Goal: Information Seeking & Learning: Learn about a topic

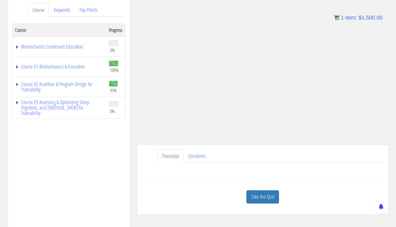
scroll to position [80, 0]
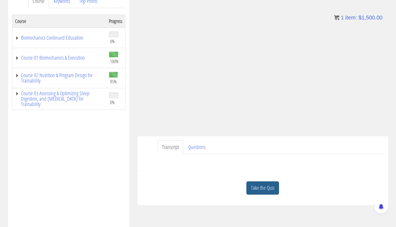
click at [256, 188] on link "Take the Quiz" at bounding box center [262, 187] width 33 height 13
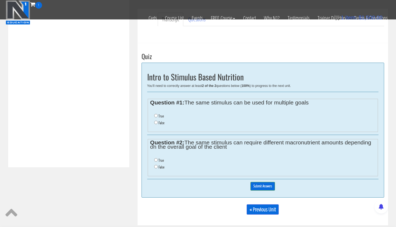
scroll to position [174, 0]
click at [155, 114] on input "True" at bounding box center [156, 116] width 4 height 4
radio input "true"
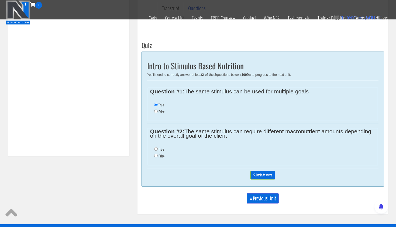
scroll to position [187, 0]
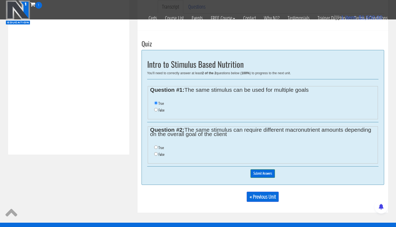
click at [156, 145] on input "True" at bounding box center [156, 147] width 4 height 4
radio input "true"
click at [257, 169] on input "Submit Answers" at bounding box center [262, 173] width 25 height 8
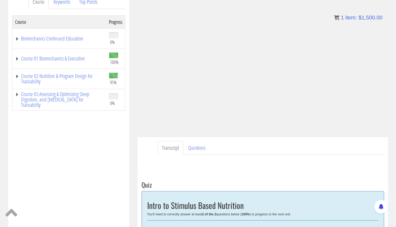
scroll to position [79, 0]
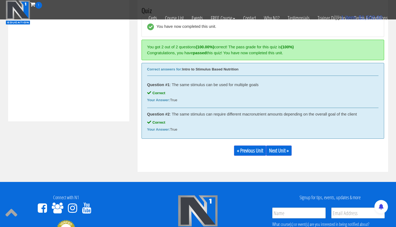
scroll to position [213, 0]
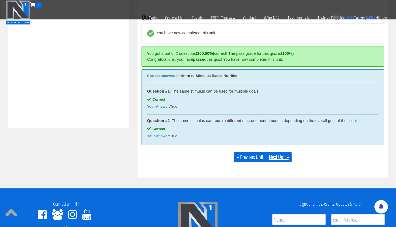
click at [284, 153] on link "Next Unit »" at bounding box center [279, 157] width 26 height 10
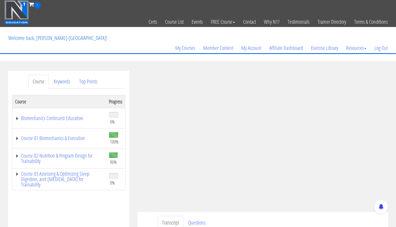
scroll to position [20, 0]
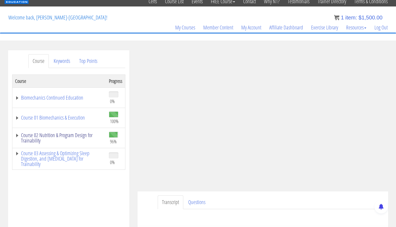
click at [33, 136] on link "Course 02 Nutrition & Program Design for Trainability" at bounding box center [59, 137] width 88 height 11
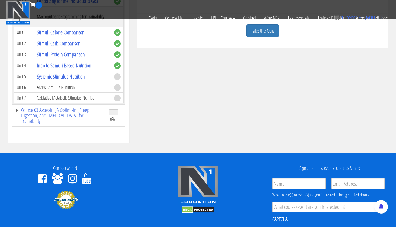
scroll to position [191, 0]
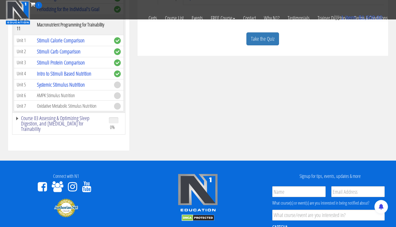
click at [83, 116] on link "Course 03 Assessing & Optimizing Sleep Digestion, and [MEDICAL_DATA] for Traina…" at bounding box center [59, 123] width 88 height 16
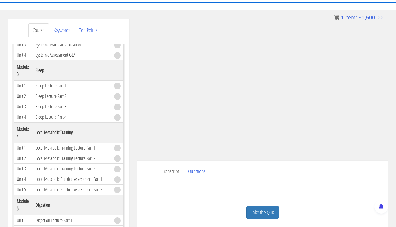
scroll to position [52, 0]
click at [256, 207] on link "Take the Quiz" at bounding box center [262, 211] width 33 height 13
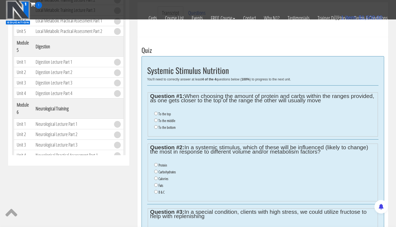
scroll to position [177, 0]
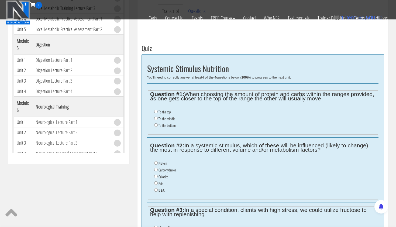
click at [155, 123] on input "To the bottom" at bounding box center [156, 125] width 4 height 4
radio input "true"
click at [156, 188] on input "B & C" at bounding box center [156, 190] width 4 height 4
radio input "true"
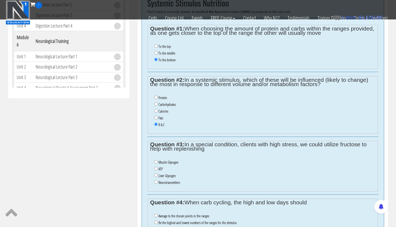
scroll to position [244, 0]
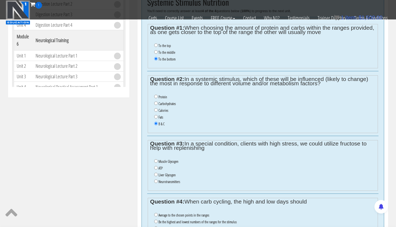
click at [156, 173] on input "Liver Glycogen" at bounding box center [156, 175] width 4 height 4
radio input "true"
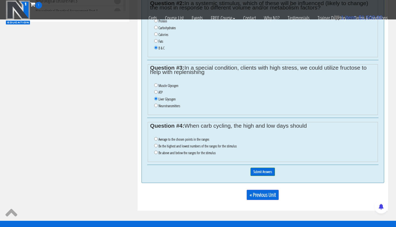
scroll to position [320, 0]
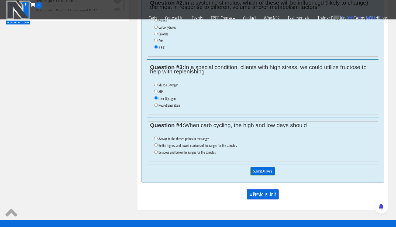
click at [155, 143] on input "Be the highest and lowest numbers of the ranges for the stimulus" at bounding box center [156, 145] width 4 height 4
radio input "true"
click at [256, 167] on input "Submit Answers" at bounding box center [262, 171] width 25 height 8
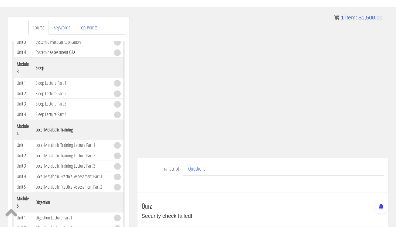
scroll to position [52, 0]
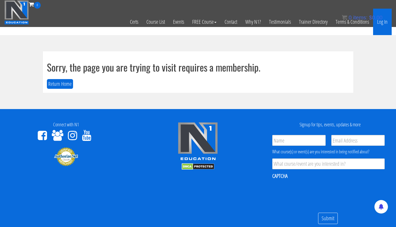
click at [380, 22] on link "Log In" at bounding box center [382, 22] width 19 height 26
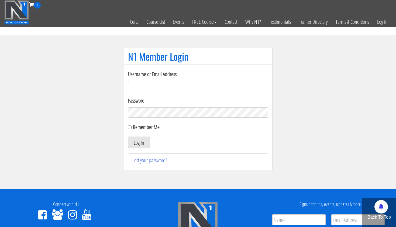
type input "[EMAIL_ADDRESS][DOMAIN_NAME]"
click at [139, 142] on button "Log In" at bounding box center [139, 141] width 22 height 11
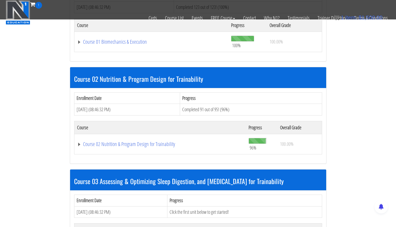
scroll to position [211, 0]
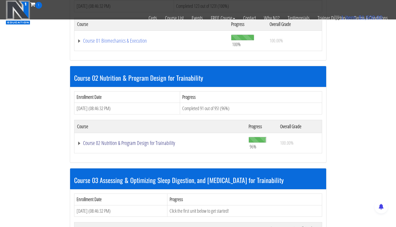
click at [125, 142] on link "Course 02 Nutrition & Program Design for Trainability" at bounding box center [160, 142] width 166 height 5
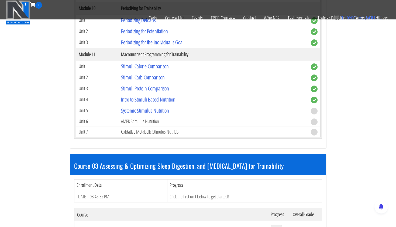
scroll to position [1425, 0]
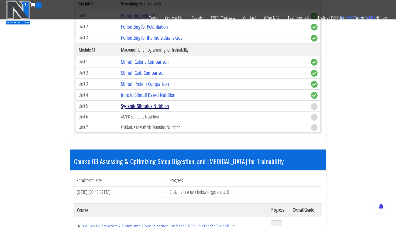
click at [153, 104] on link "Systemic Stimulus Nutrition" at bounding box center [145, 105] width 48 height 7
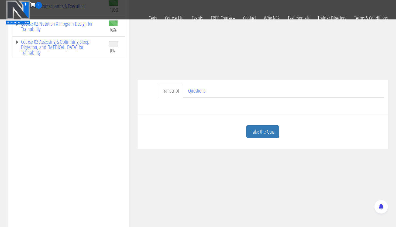
scroll to position [110, 0]
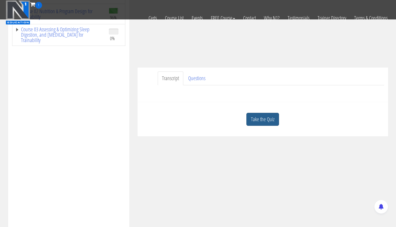
click at [269, 121] on link "Take the Quiz" at bounding box center [262, 119] width 33 height 13
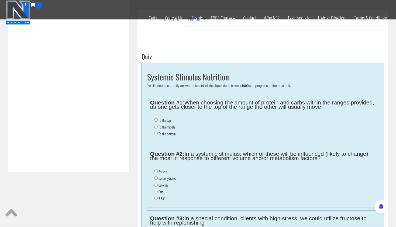
scroll to position [170, 0]
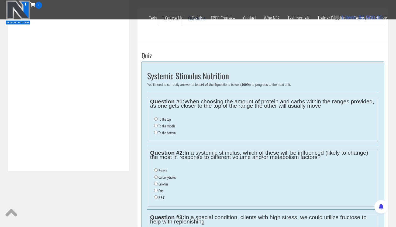
click at [156, 130] on input "To the bottom" at bounding box center [156, 132] width 4 height 4
radio input "true"
click at [155, 118] on input "To the top" at bounding box center [156, 119] width 4 height 4
radio input "true"
click at [155, 130] on input "To the bottom" at bounding box center [156, 132] width 4 height 4
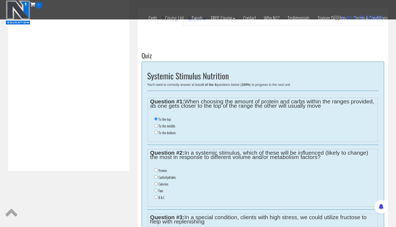
radio input "true"
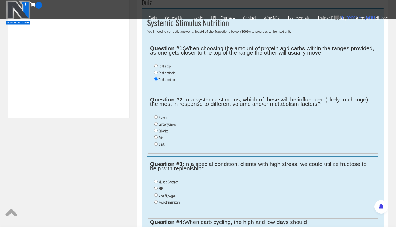
scroll to position [224, 0]
click at [155, 142] on input "B & C" at bounding box center [156, 144] width 4 height 4
radio input "true"
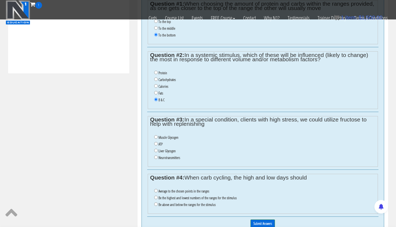
scroll to position [269, 0]
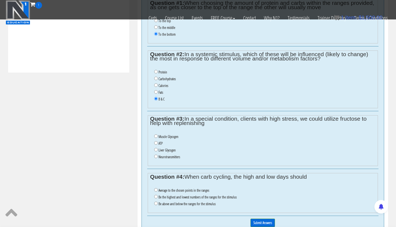
click at [156, 148] on input "Liver Glycogen" at bounding box center [156, 150] width 4 height 4
radio input "true"
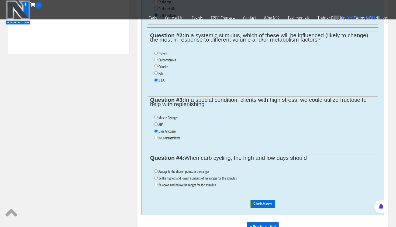
scroll to position [289, 0]
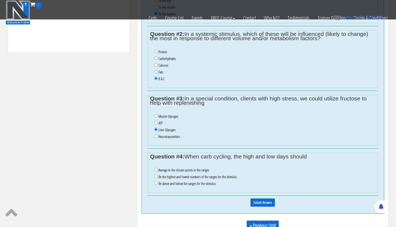
click at [156, 174] on input "Be the highest and lowest numbers of the ranges for the stimulus" at bounding box center [156, 176] width 4 height 4
radio input "true"
click at [266, 198] on input "Submit Answers" at bounding box center [262, 202] width 25 height 8
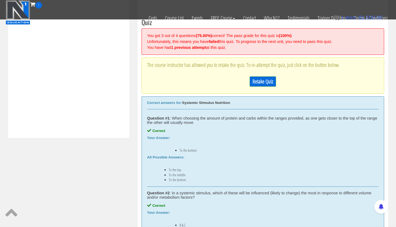
scroll to position [201, 0]
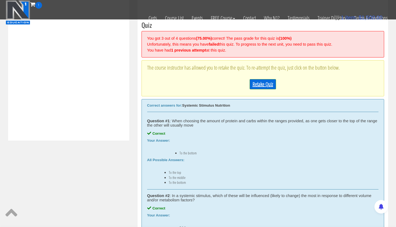
click at [272, 79] on link "Retake Quiz" at bounding box center [263, 84] width 26 height 10
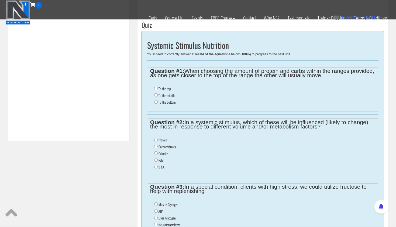
click at [164, 100] on label "To the bottom" at bounding box center [167, 102] width 17 height 4
click at [158, 100] on input "To the bottom" at bounding box center [156, 102] width 4 height 4
radio input "true"
click at [161, 165] on label "B & C" at bounding box center [162, 167] width 6 height 4
click at [158, 165] on input "B & C" at bounding box center [156, 167] width 4 height 4
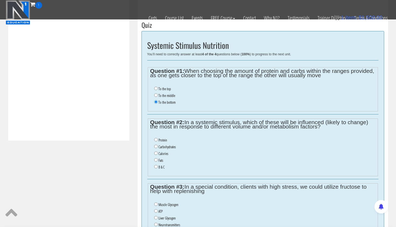
radio input "true"
click at [170, 216] on label "Liver Glycogen" at bounding box center [167, 218] width 17 height 4
click at [158, 216] on input "Liver Glycogen" at bounding box center [156, 218] width 4 height 4
radio input "true"
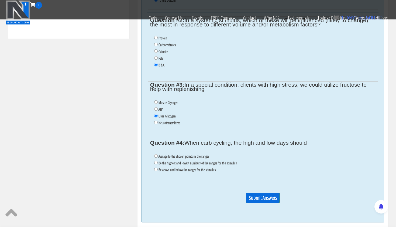
scroll to position [318, 0]
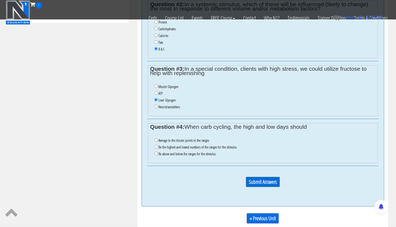
click at [192, 138] on label "Average to the chosen points in the ranges" at bounding box center [184, 140] width 51 height 4
click at [158, 138] on input "Average to the chosen points in the ranges" at bounding box center [156, 140] width 4 height 4
radio input "true"
click at [256, 177] on input "Submit Answers" at bounding box center [263, 182] width 34 height 10
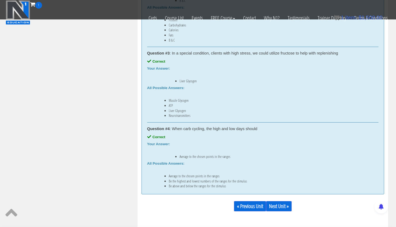
scroll to position [406, 0]
click at [278, 208] on link "Next Unit »" at bounding box center [279, 206] width 26 height 10
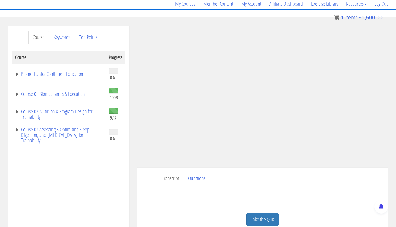
scroll to position [23, 0]
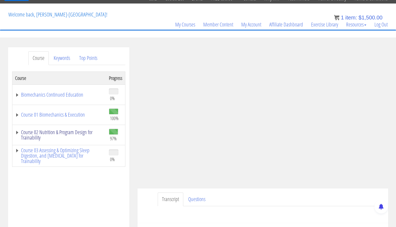
click at [77, 132] on link "Course 02 Nutrition & Program Design for Trainability" at bounding box center [59, 134] width 88 height 11
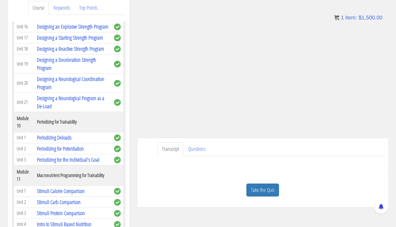
scroll to position [73, 0]
click at [267, 186] on link "Take the Quiz" at bounding box center [262, 190] width 33 height 13
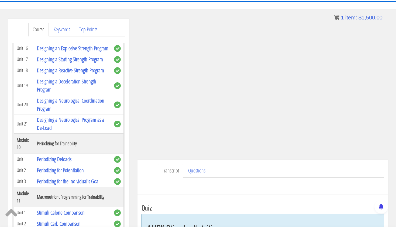
scroll to position [50, 0]
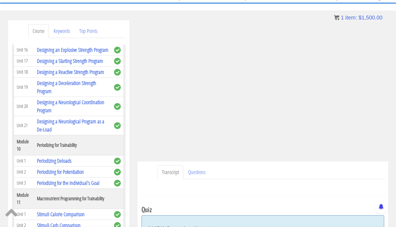
click at [233, 178] on ul "Transcript Questions" at bounding box center [271, 172] width 226 height 14
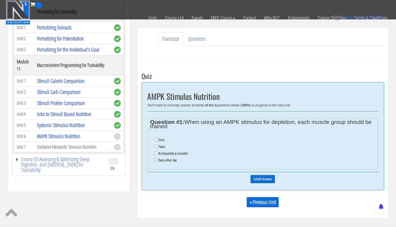
scroll to position [150, 0]
click at [155, 138] on input "Once" at bounding box center [156, 140] width 4 height 4
radio input "true"
click at [266, 175] on input "Submit Answers" at bounding box center [262, 179] width 25 height 8
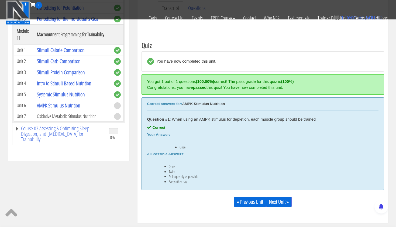
scroll to position [204, 0]
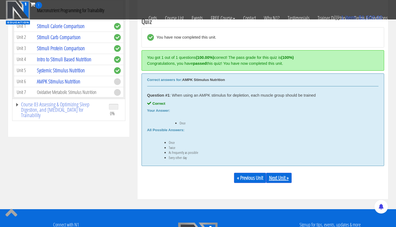
click at [282, 177] on link "Next Unit »" at bounding box center [279, 178] width 26 height 10
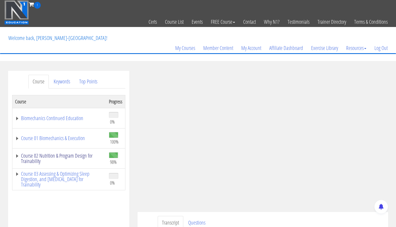
click at [68, 155] on link "Course 02 Nutrition & Program Design for Trainability" at bounding box center [59, 158] width 88 height 11
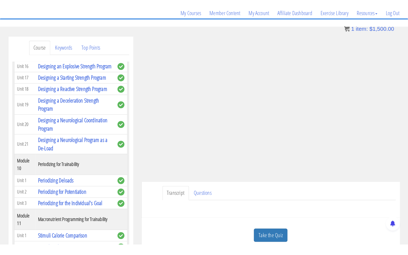
scroll to position [37, 0]
